Goal: Task Accomplishment & Management: Manage account settings

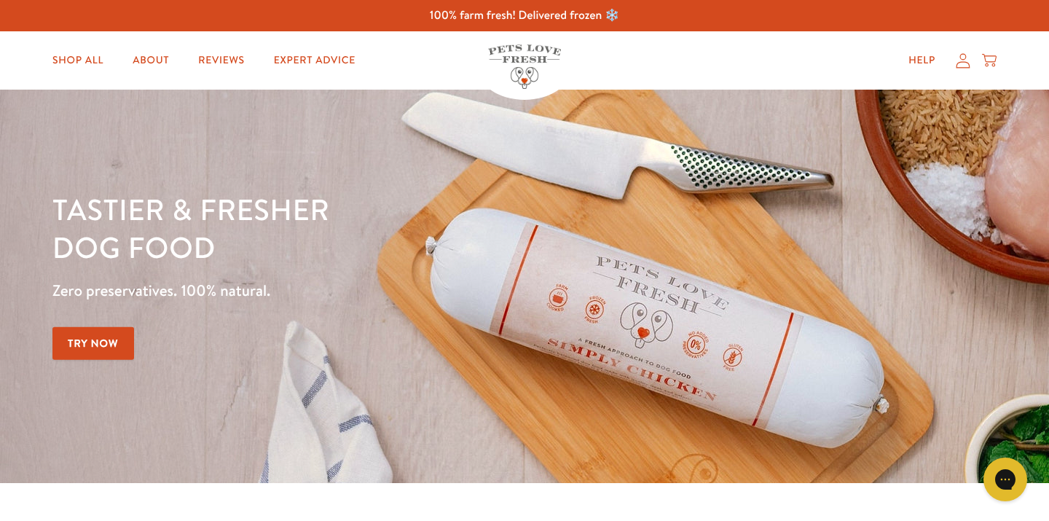
click at [963, 65] on icon at bounding box center [963, 60] width 15 height 15
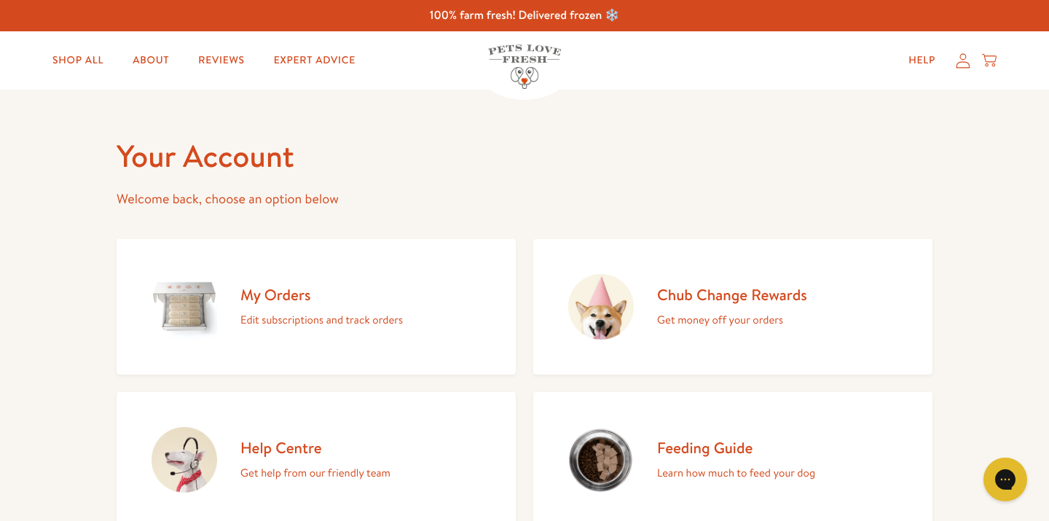
click at [288, 309] on div "My Orders Edit subscriptions and track orders" at bounding box center [321, 307] width 162 height 44
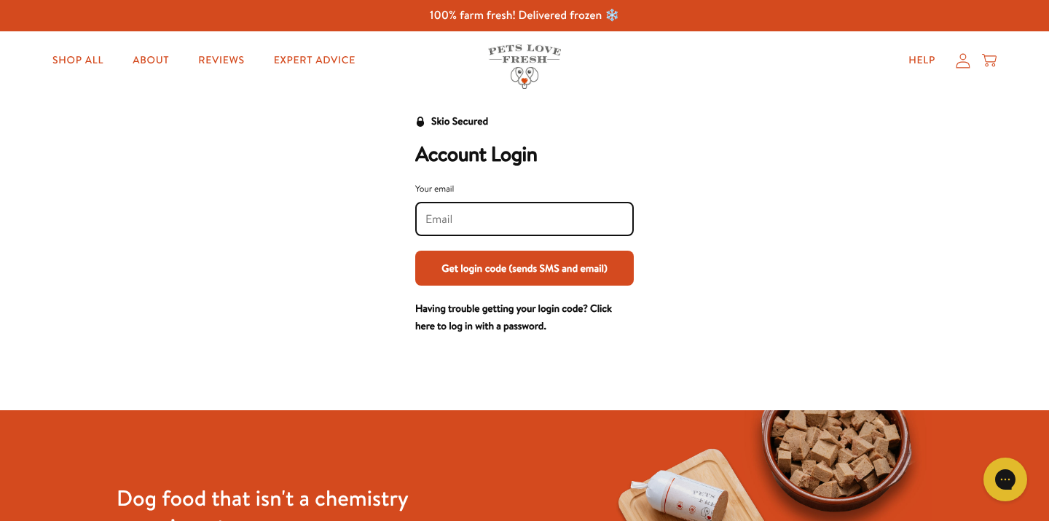
type input "[PERSON_NAME][EMAIL_ADDRESS][PERSON_NAME][DOMAIN_NAME]"
click at [524, 267] on button "Get login code (sends SMS and email)" at bounding box center [524, 268] width 219 height 35
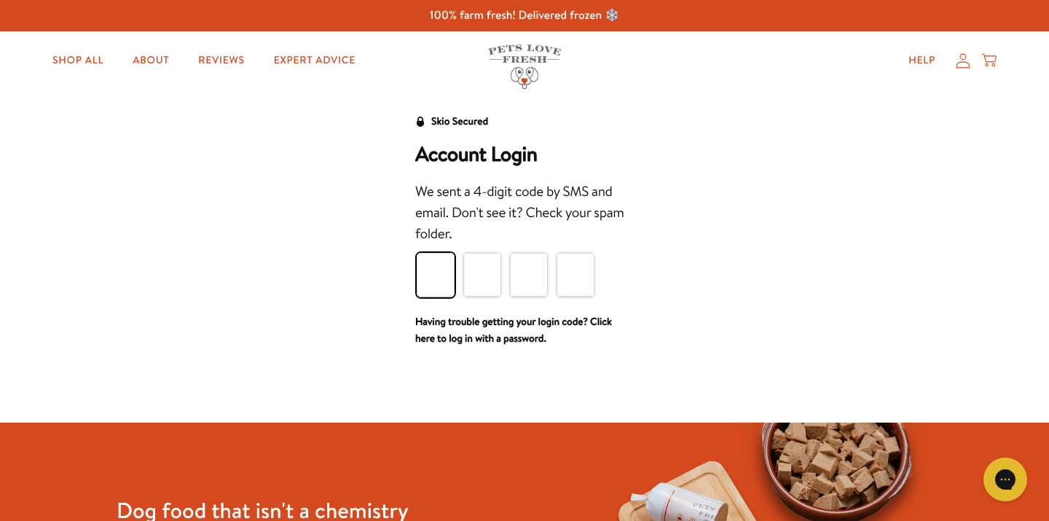
type input "6"
type input "7"
type input "5"
type input "1"
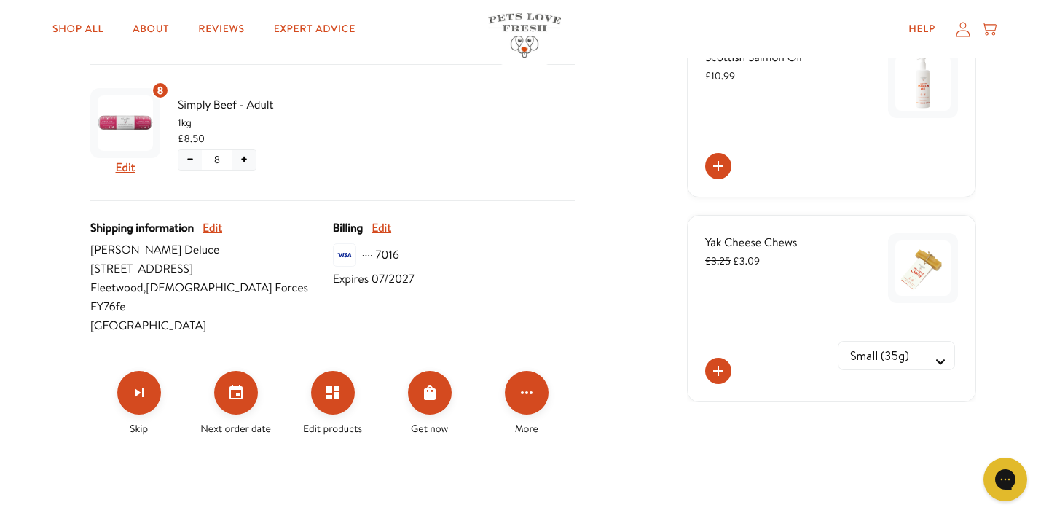
scroll to position [347, 0]
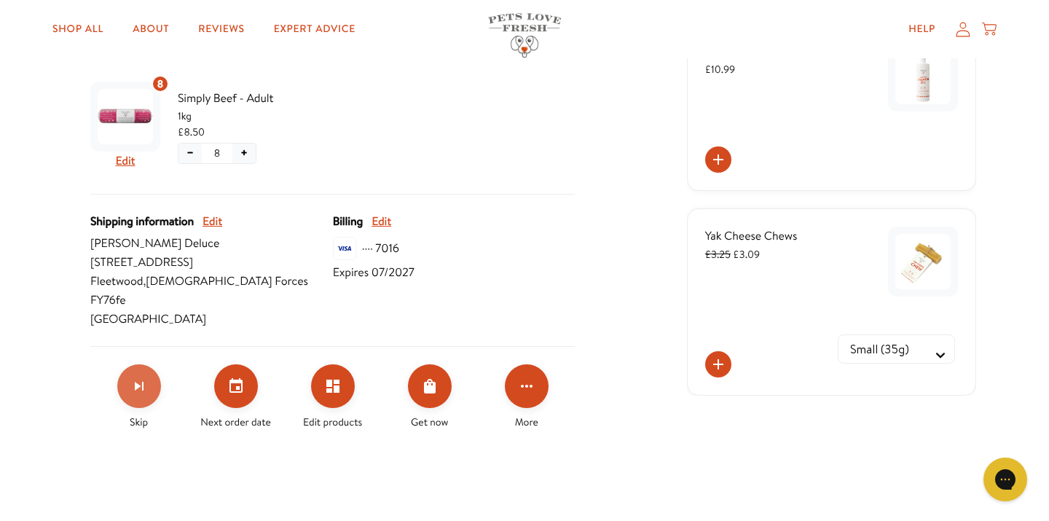
click at [134, 377] on icon "Skip subscription" at bounding box center [138, 385] width 17 height 17
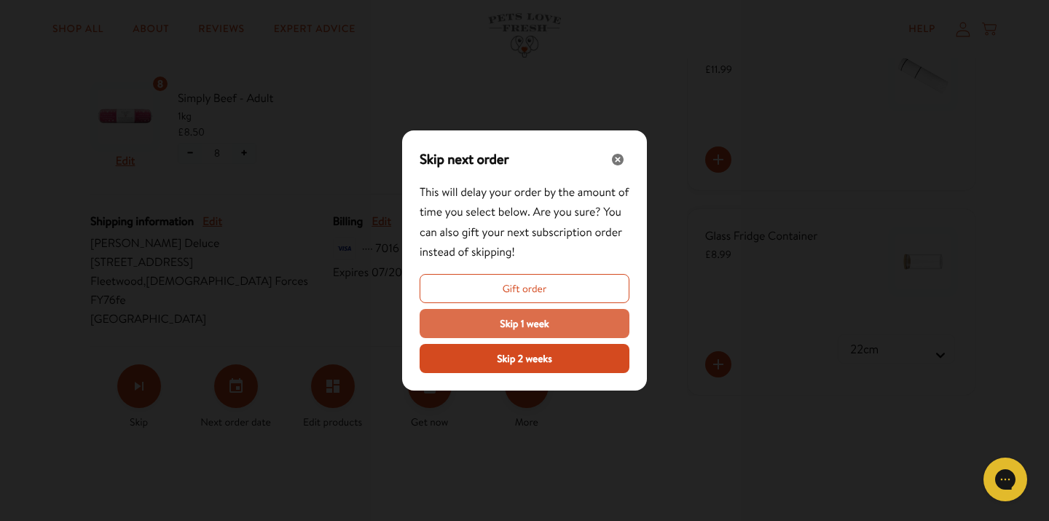
click at [495, 328] on button "Skip 1 week" at bounding box center [525, 323] width 210 height 29
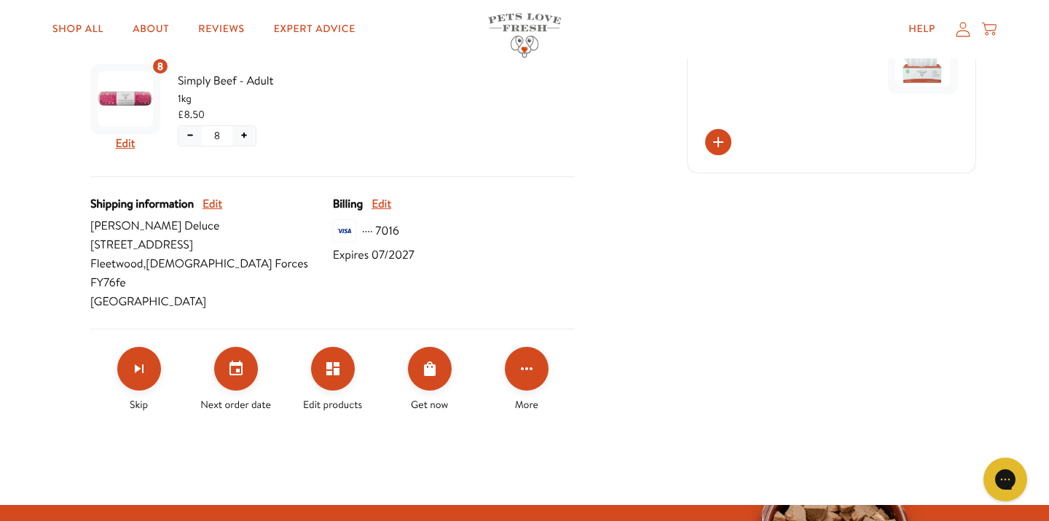
scroll to position [366, 0]
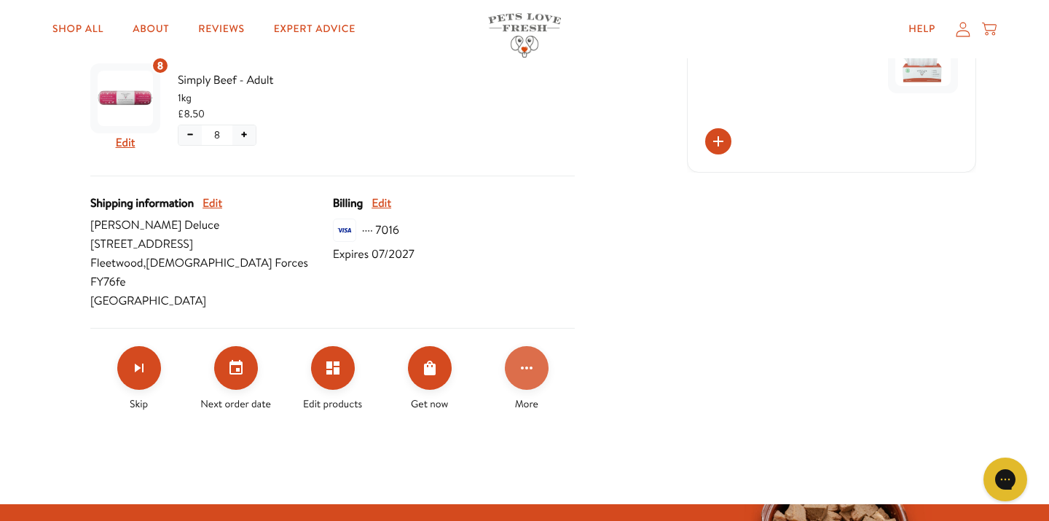
click at [537, 347] on button "Click for more options" at bounding box center [527, 368] width 44 height 44
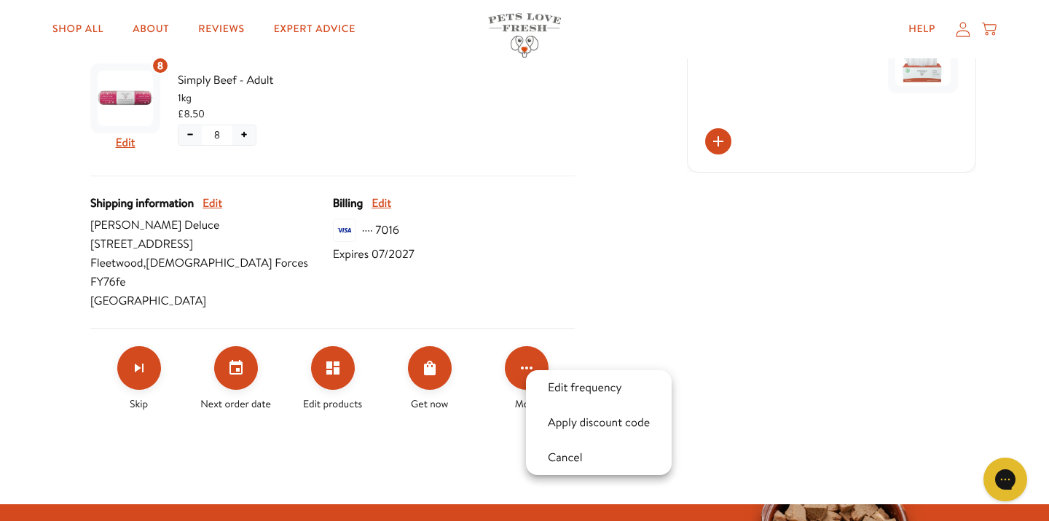
click at [637, 324] on div at bounding box center [524, 260] width 1049 height 521
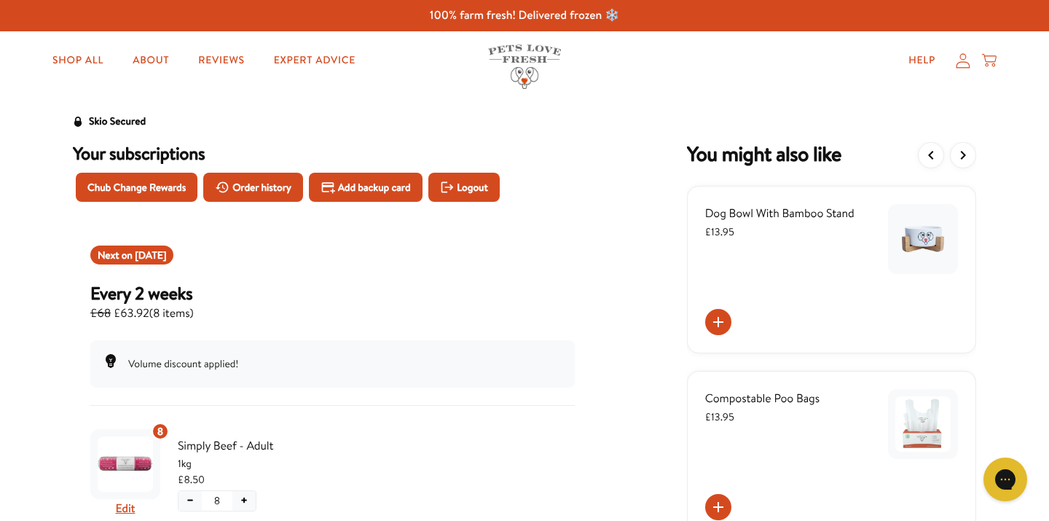
scroll to position [0, 0]
click at [965, 66] on icon at bounding box center [963, 60] width 15 height 15
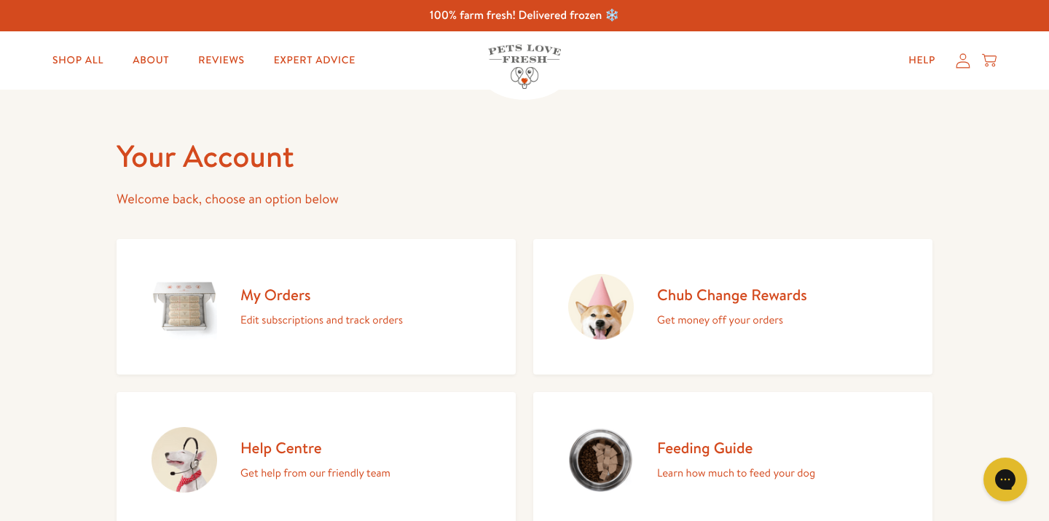
click at [711, 294] on h2 "Chub Change Rewards" at bounding box center [732, 295] width 150 height 20
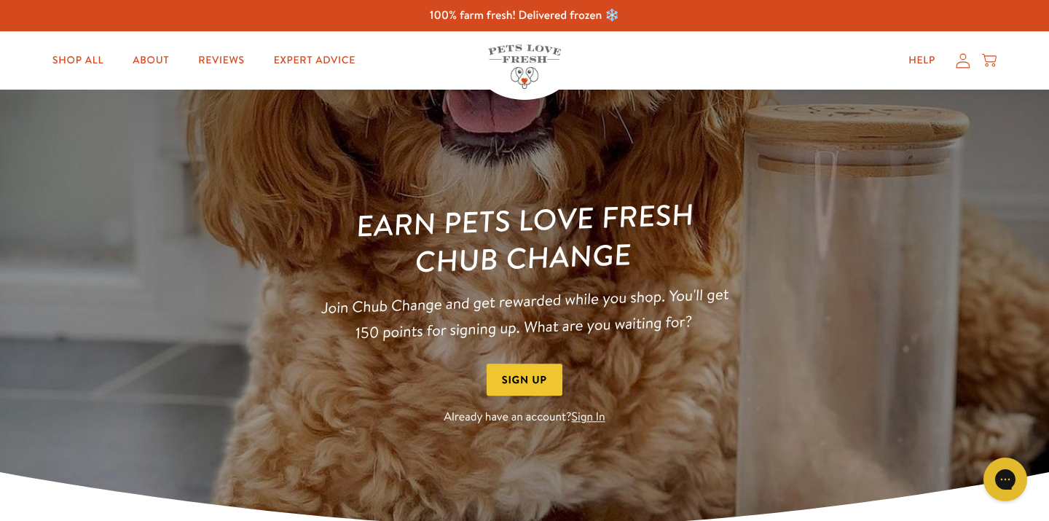
click at [591, 417] on link "Sign In" at bounding box center [589, 417] width 34 height 16
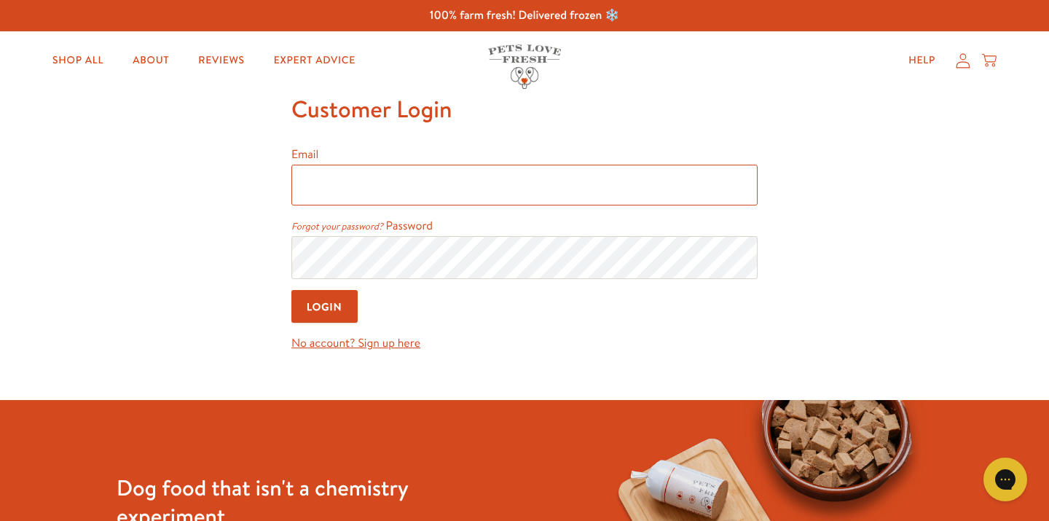
type input "[PERSON_NAME][EMAIL_ADDRESS][PERSON_NAME][DOMAIN_NAME]"
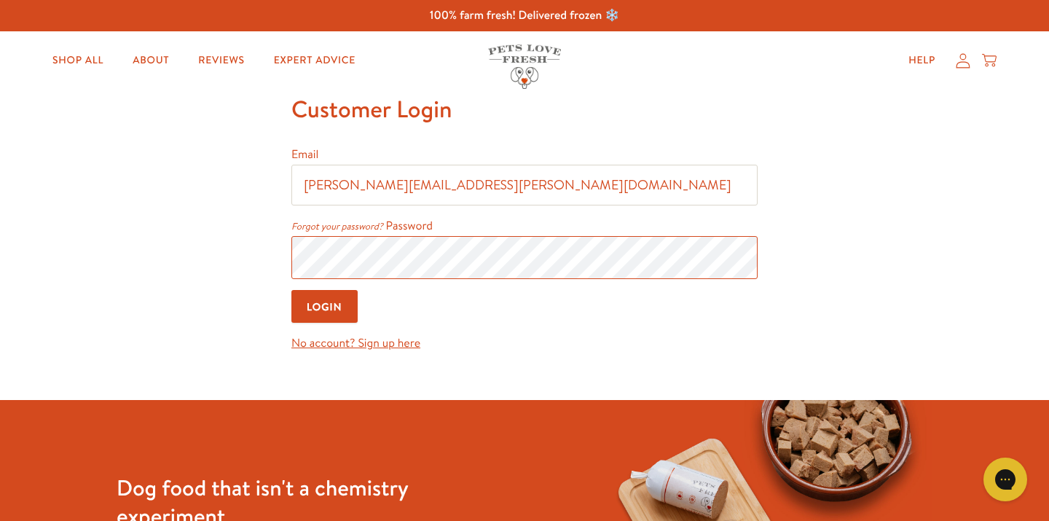
click at [325, 307] on input "Login" at bounding box center [324, 306] width 66 height 33
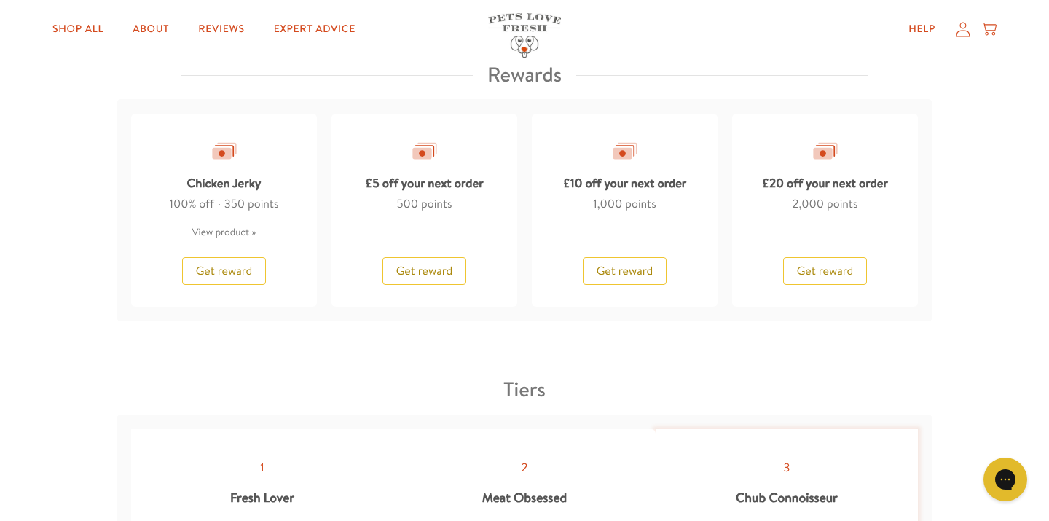
scroll to position [1265, 0]
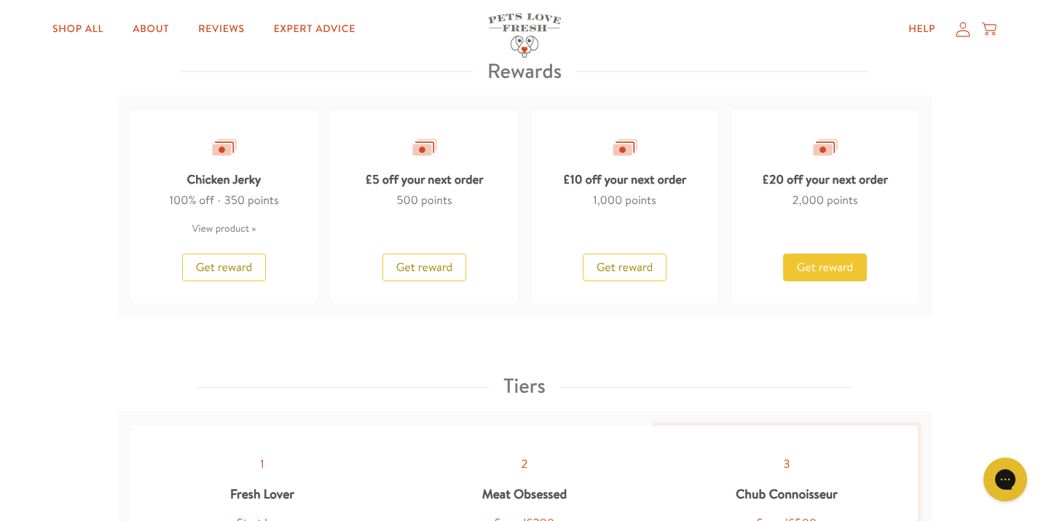
click at [805, 261] on span "Get reward" at bounding box center [825, 267] width 57 height 16
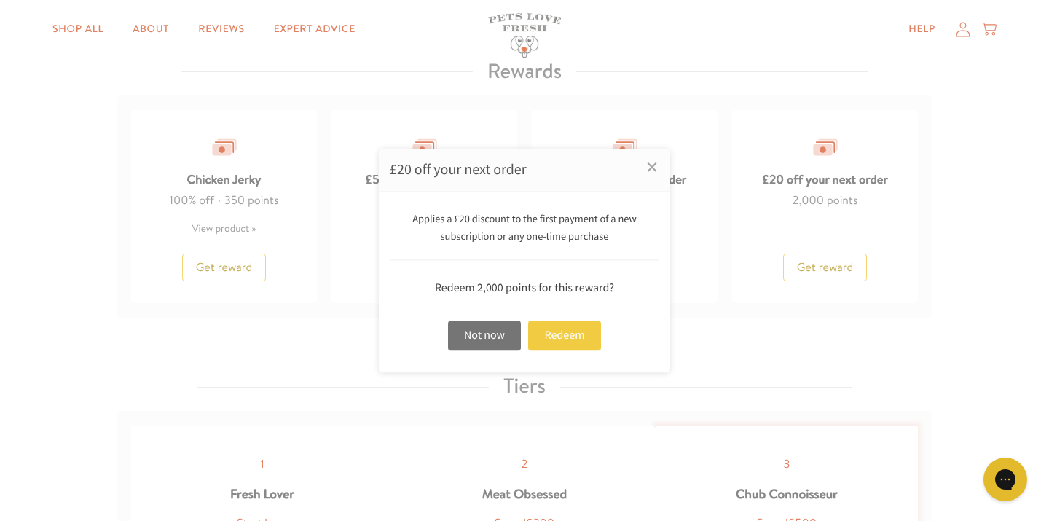
click at [570, 337] on div "Redeem" at bounding box center [564, 335] width 73 height 30
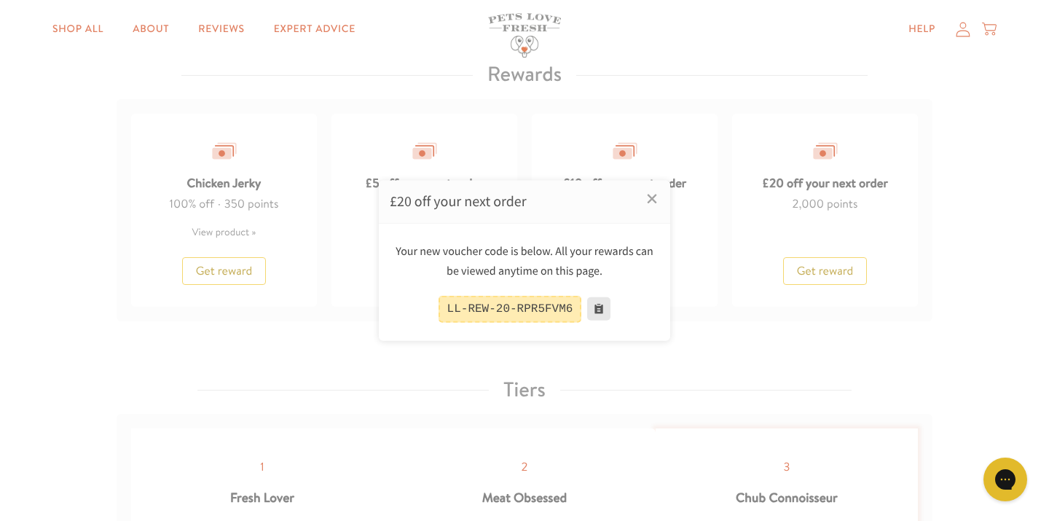
click at [596, 310] on button at bounding box center [598, 308] width 23 height 23
click at [959, 31] on div at bounding box center [524, 260] width 1049 height 521
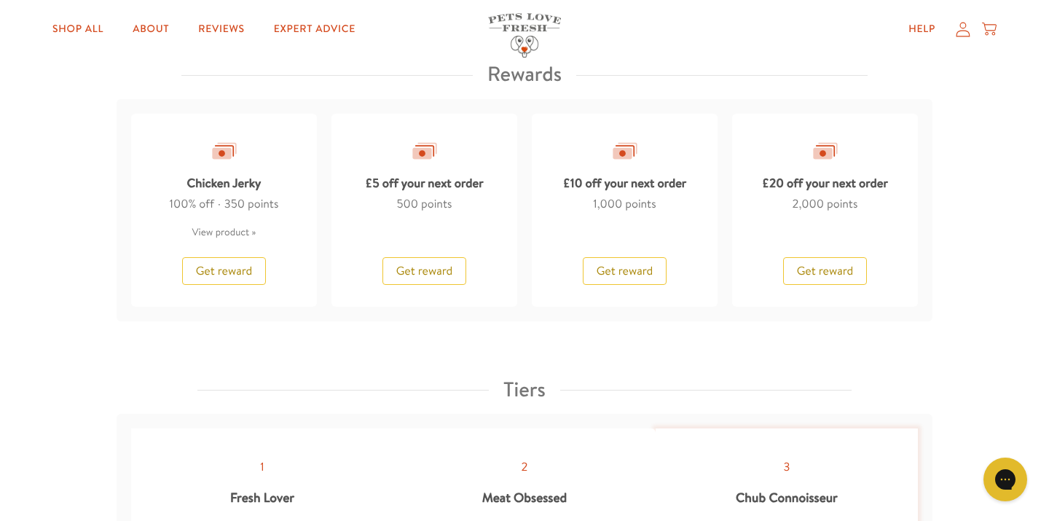
click at [959, 33] on icon at bounding box center [963, 28] width 15 height 15
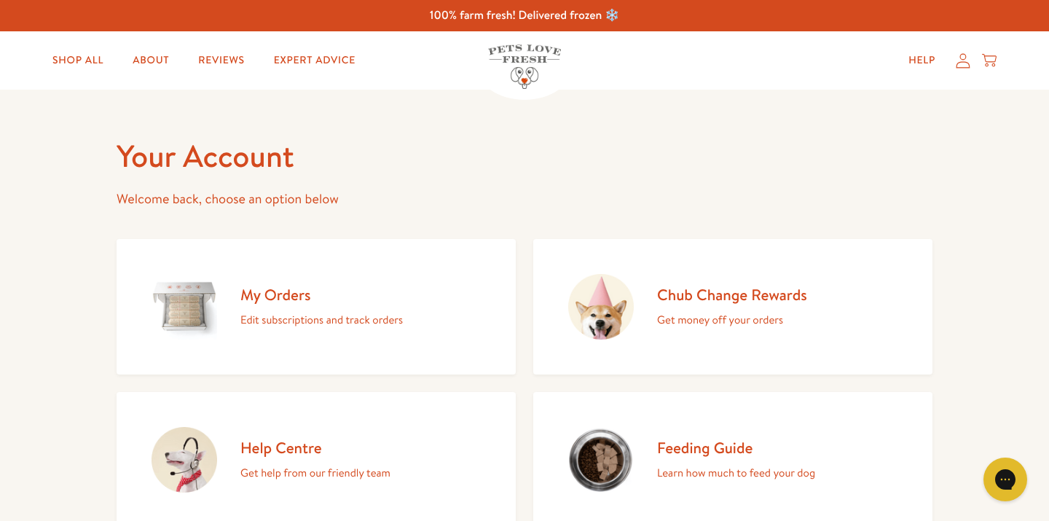
click at [286, 312] on p "Edit subscriptions and track orders" at bounding box center [321, 319] width 162 height 19
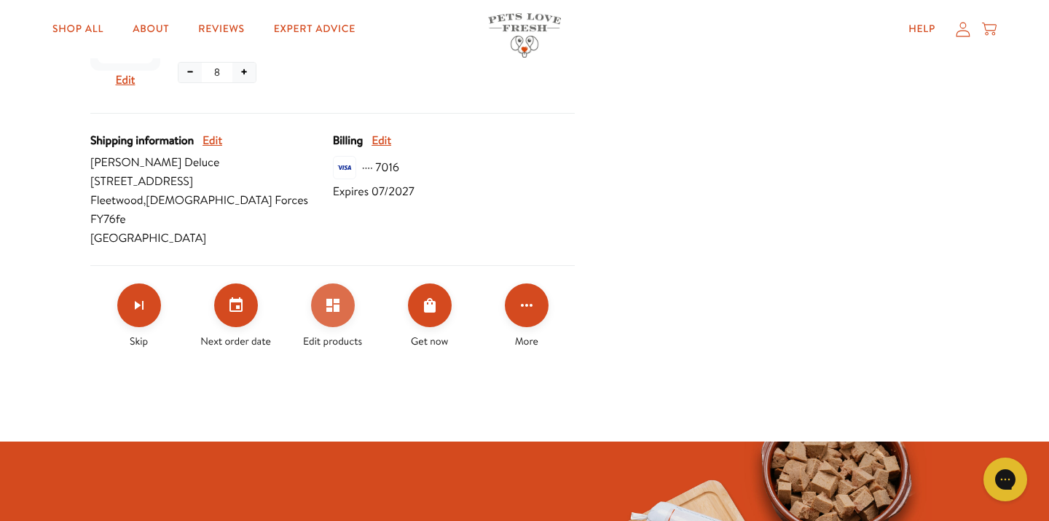
scroll to position [430, 0]
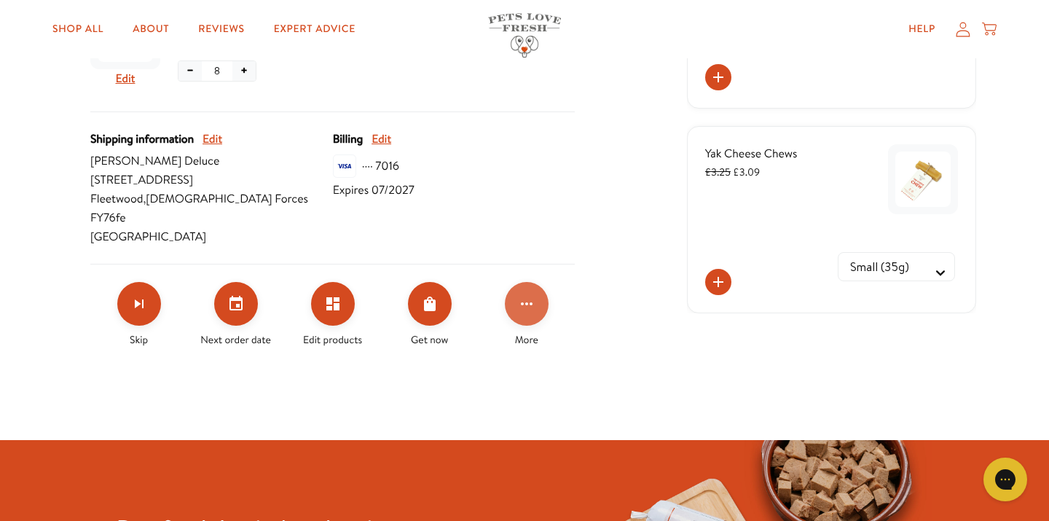
click at [530, 295] on icon "Click for more options" at bounding box center [526, 303] width 17 height 17
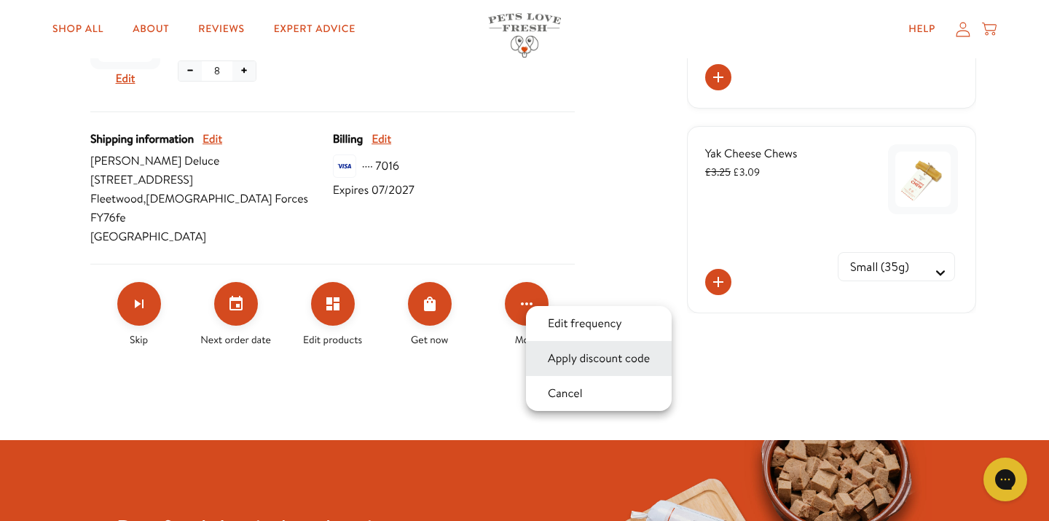
click at [568, 355] on button "Apply discount code" at bounding box center [598, 358] width 111 height 17
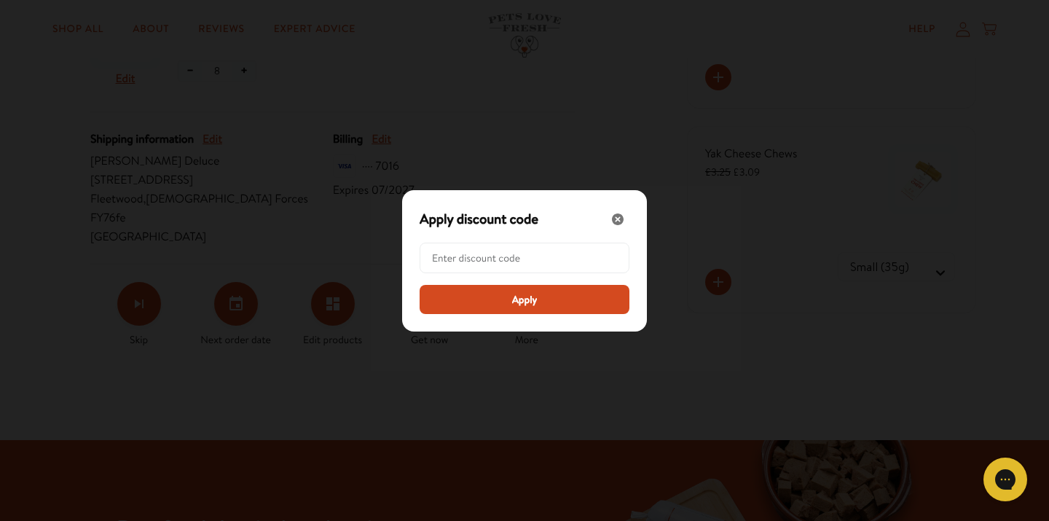
click at [458, 259] on input "Modal" at bounding box center [529, 257] width 194 height 29
paste input "LL-REW-20-RPR5FVM6"
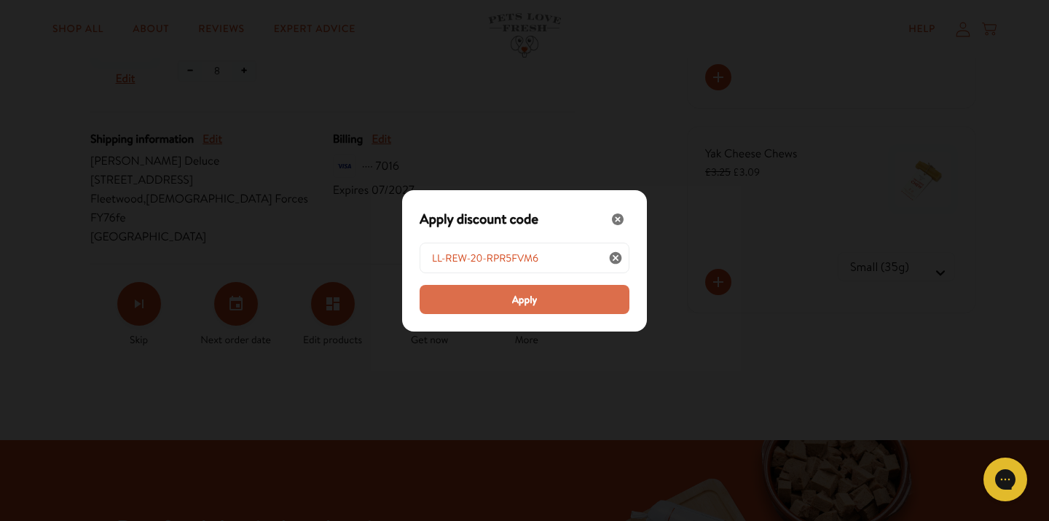
type input "LL-REW-20-RPR5FVM6"
click at [500, 296] on button "Apply" at bounding box center [525, 299] width 210 height 29
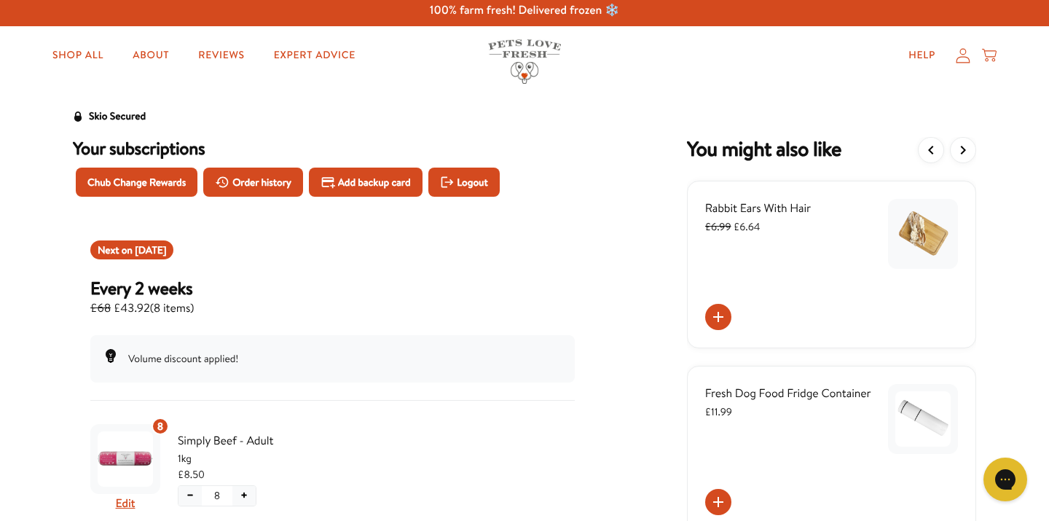
scroll to position [4, 0]
